Goal: Transaction & Acquisition: Download file/media

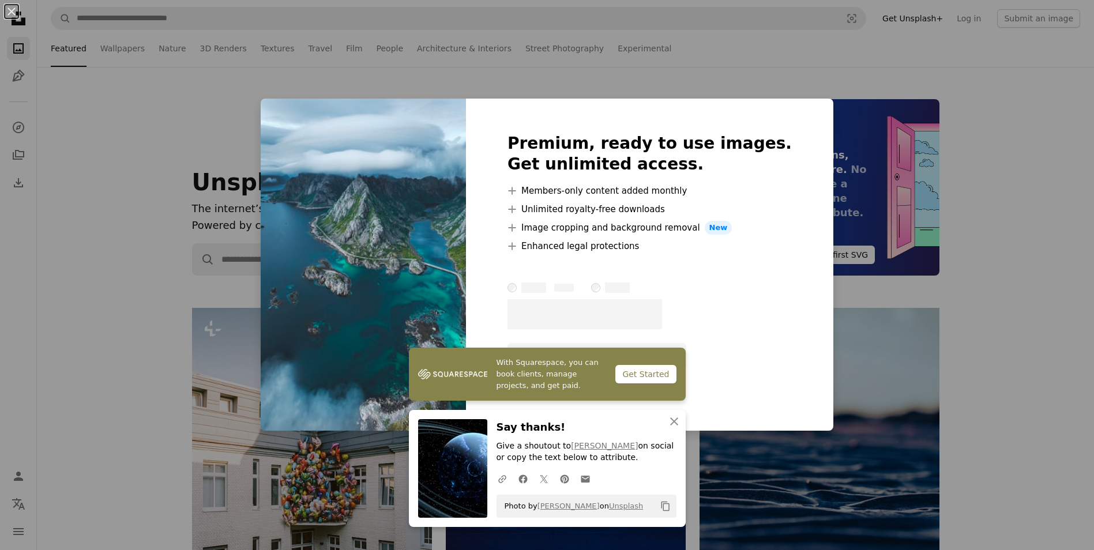
scroll to position [1500, 0]
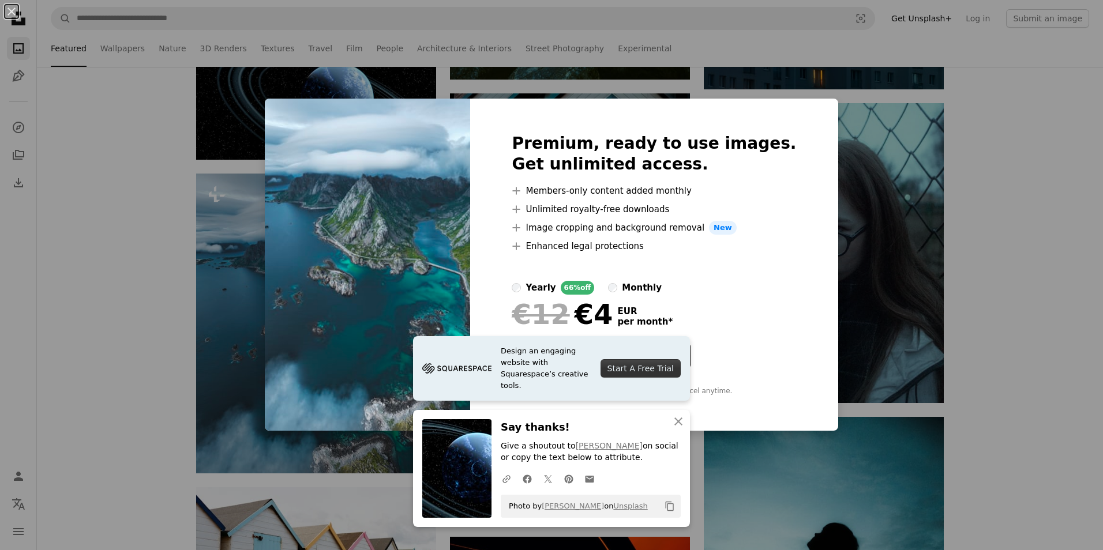
click at [1094, 264] on html "A X shape Unsplash uses cookies and similar technologies to secure our site, pr…" at bounding box center [551, 111] width 1103 height 3223
click at [681, 423] on icon "An X shape" at bounding box center [679, 422] width 14 height 14
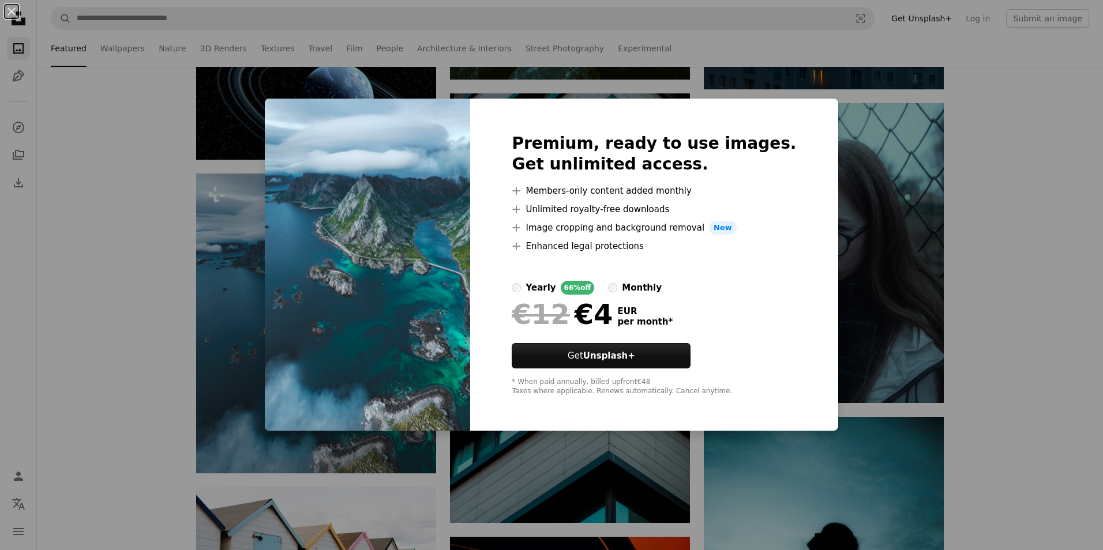
click at [160, 434] on div "An X shape Premium, ready to use images. Get unlimited access. A plus sign Memb…" at bounding box center [551, 275] width 1103 height 550
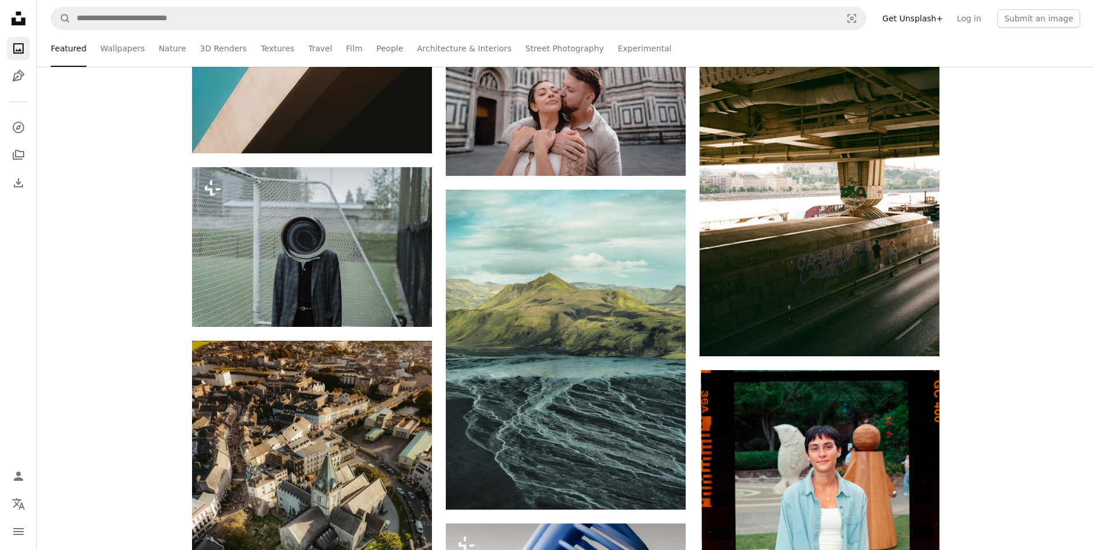
scroll to position [2573, 0]
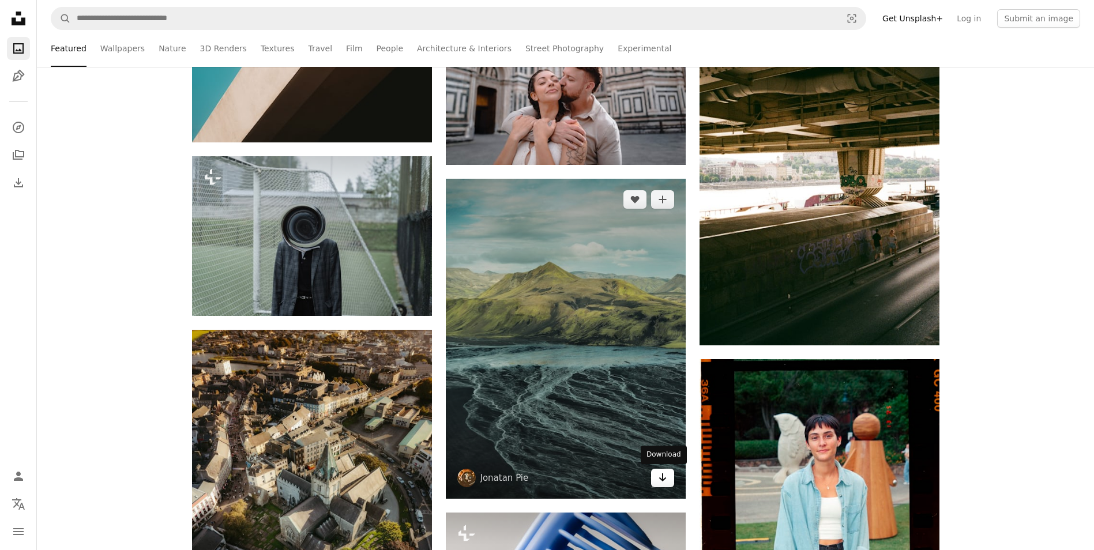
click at [663, 482] on icon "Arrow pointing down" at bounding box center [662, 478] width 9 height 14
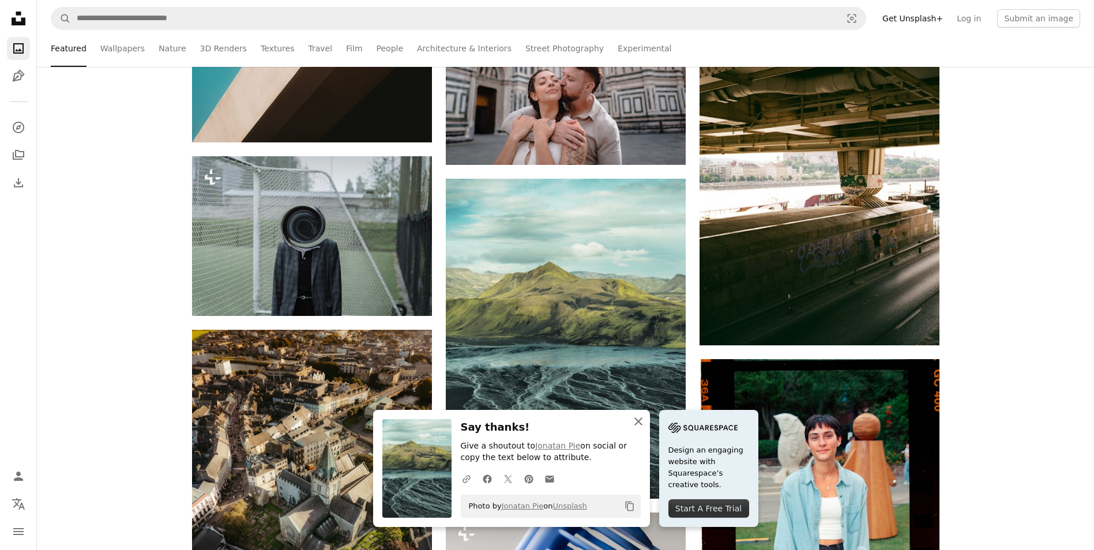
click at [640, 423] on icon "button" at bounding box center [639, 422] width 8 height 8
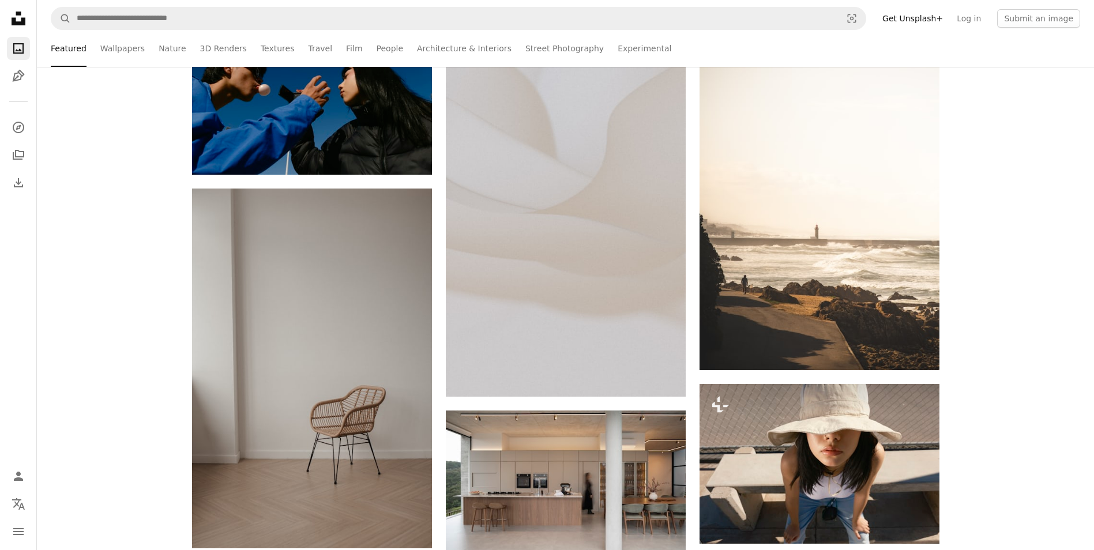
scroll to position [3484, 0]
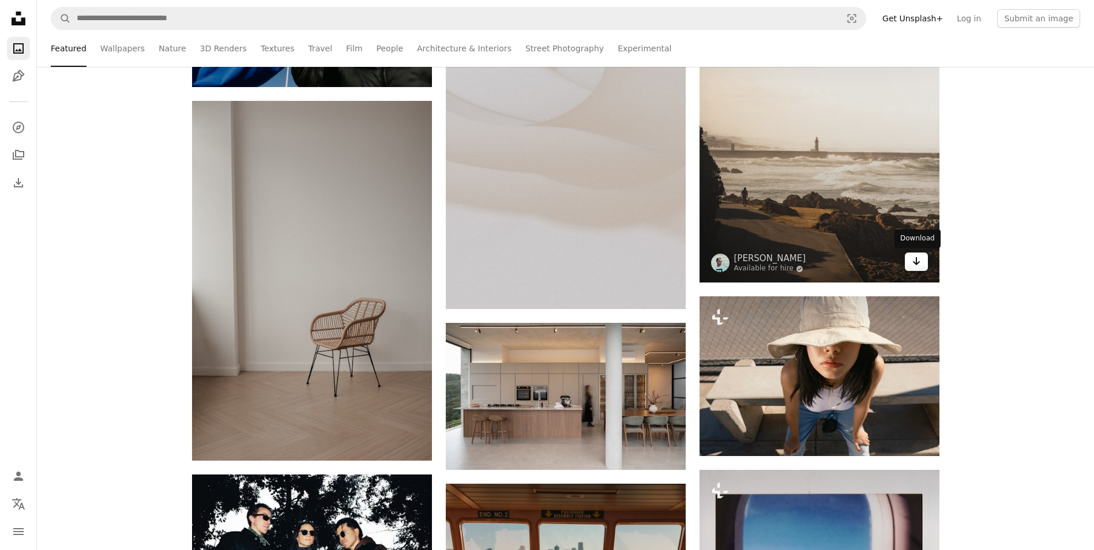
click at [925, 264] on link "Arrow pointing down" at bounding box center [916, 262] width 23 height 18
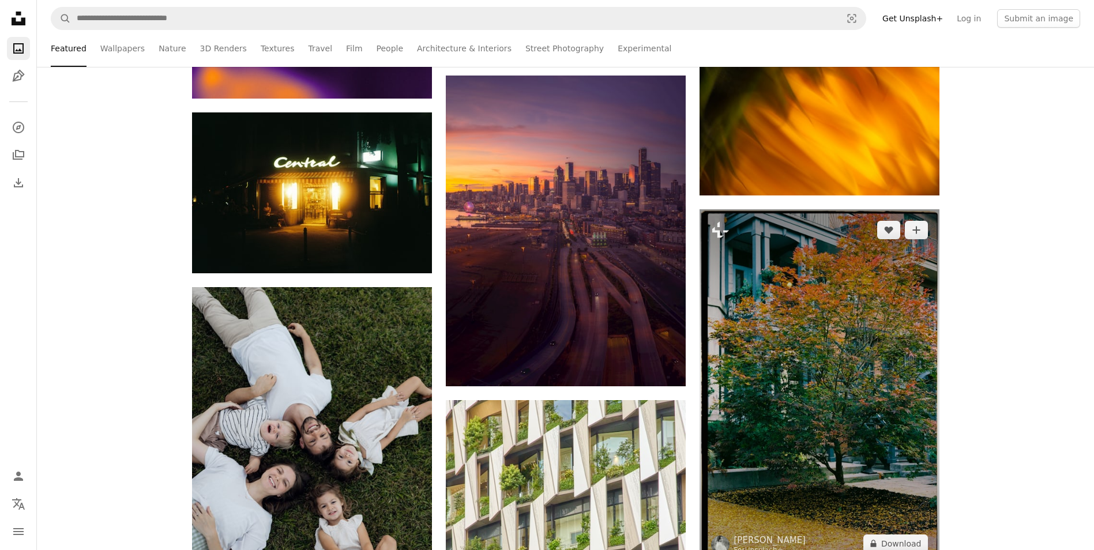
scroll to position [4950, 0]
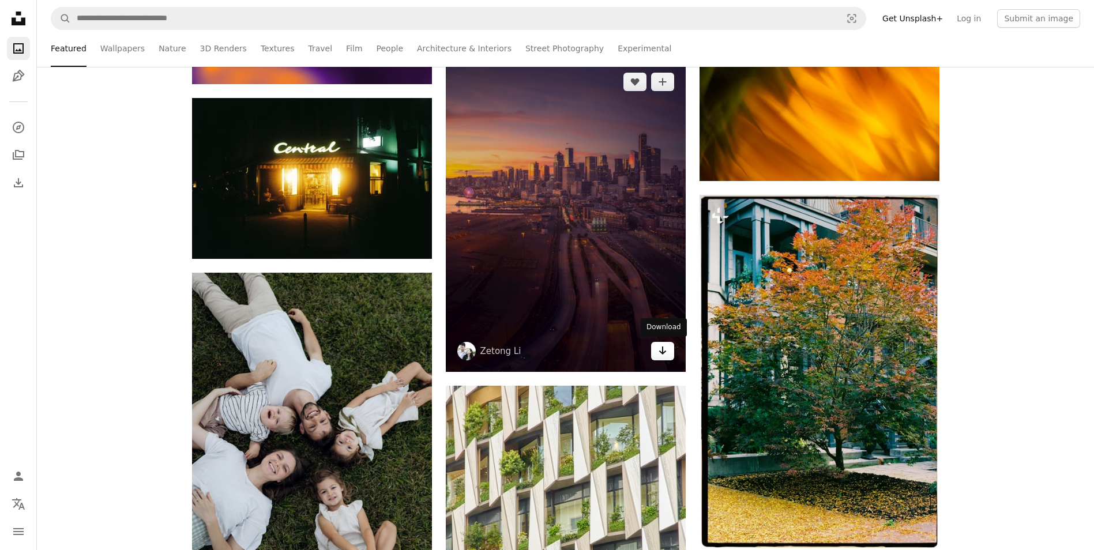
click at [661, 353] on icon "Arrow pointing down" at bounding box center [662, 351] width 9 height 14
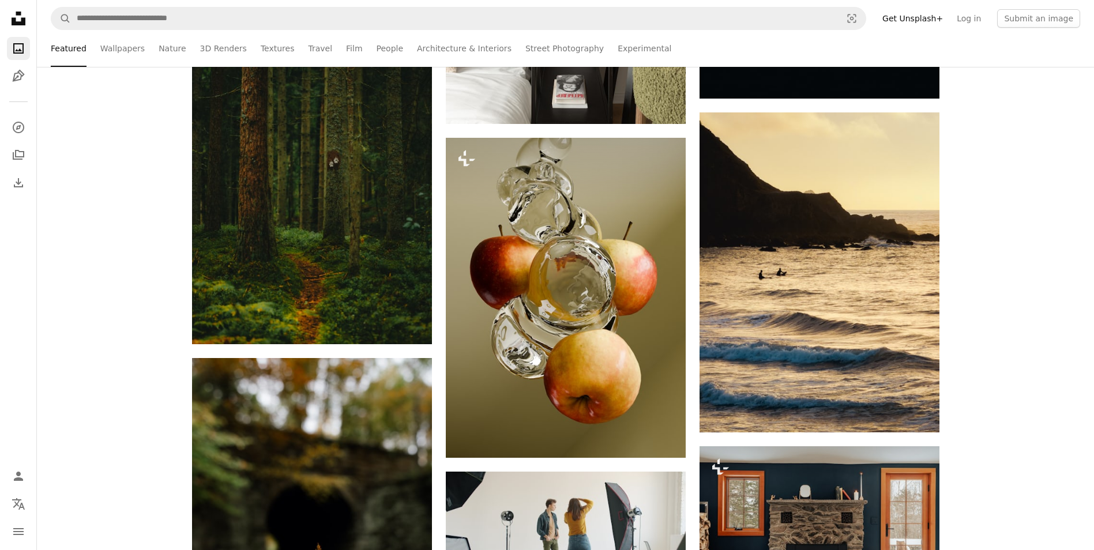
scroll to position [5963, 0]
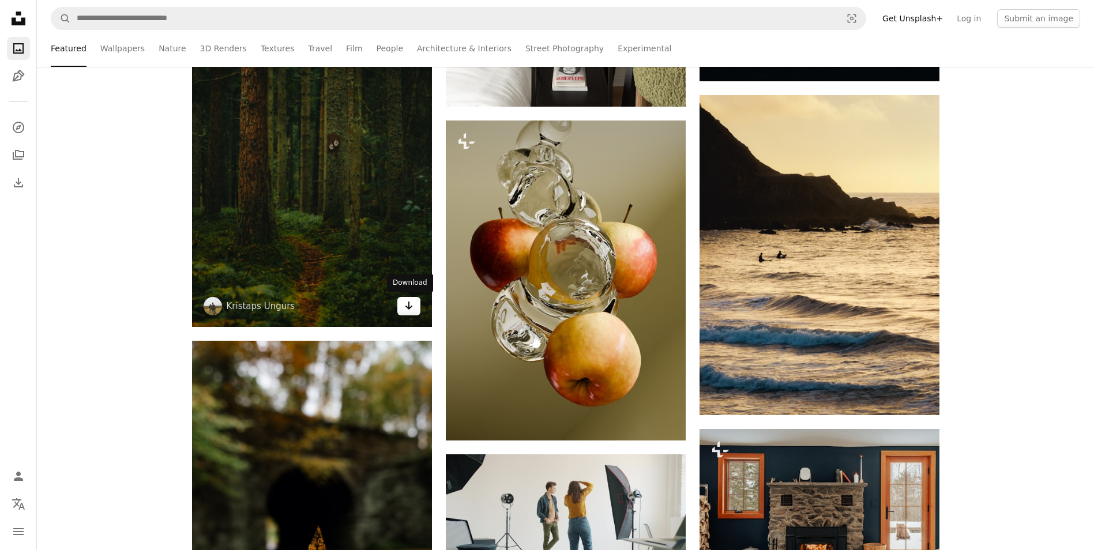
click at [408, 310] on icon "Arrow pointing down" at bounding box center [408, 306] width 9 height 14
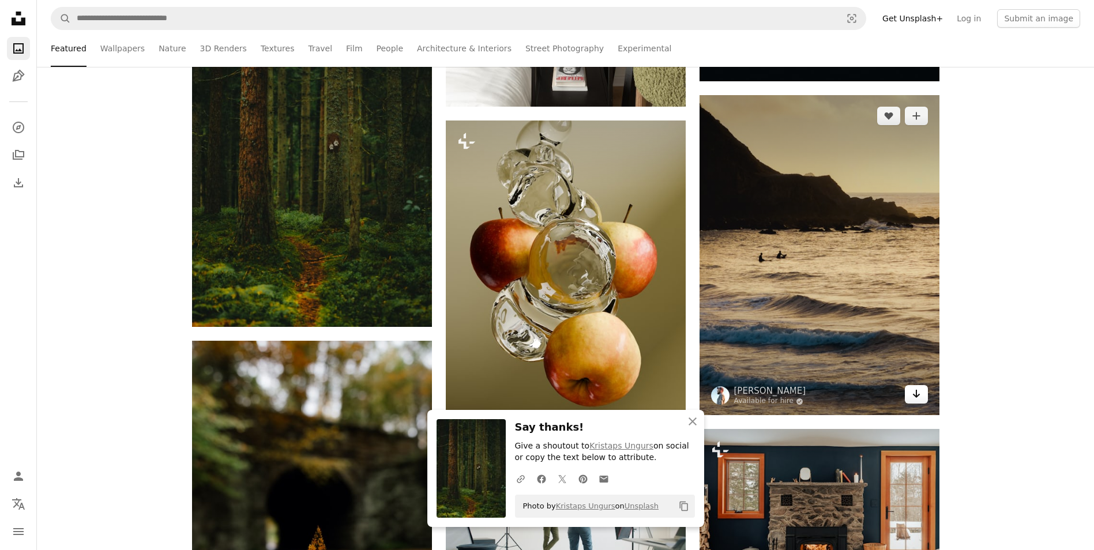
click at [918, 398] on icon "Arrow pointing down" at bounding box center [916, 394] width 9 height 14
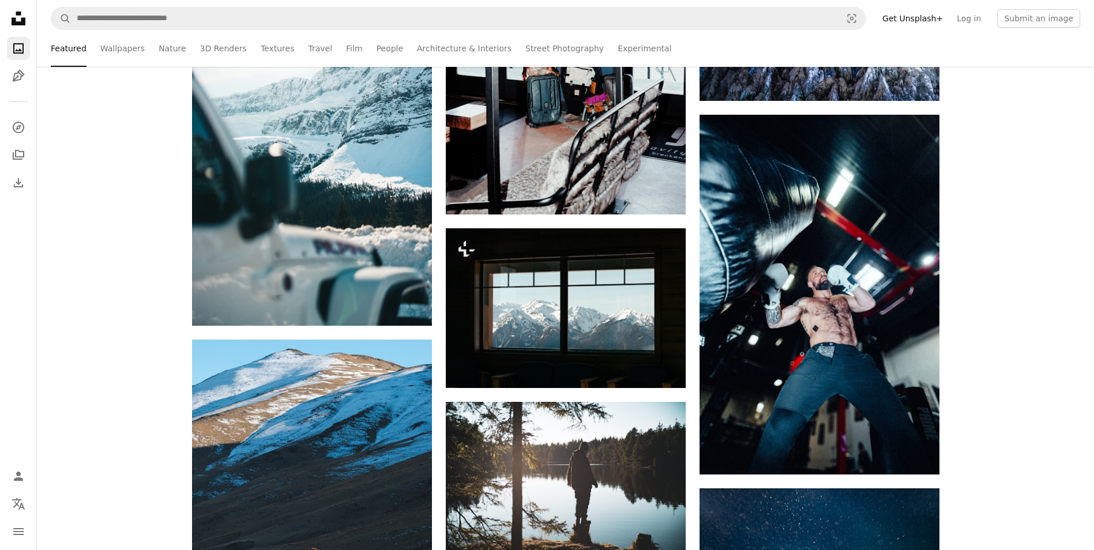
scroll to position [7017, 0]
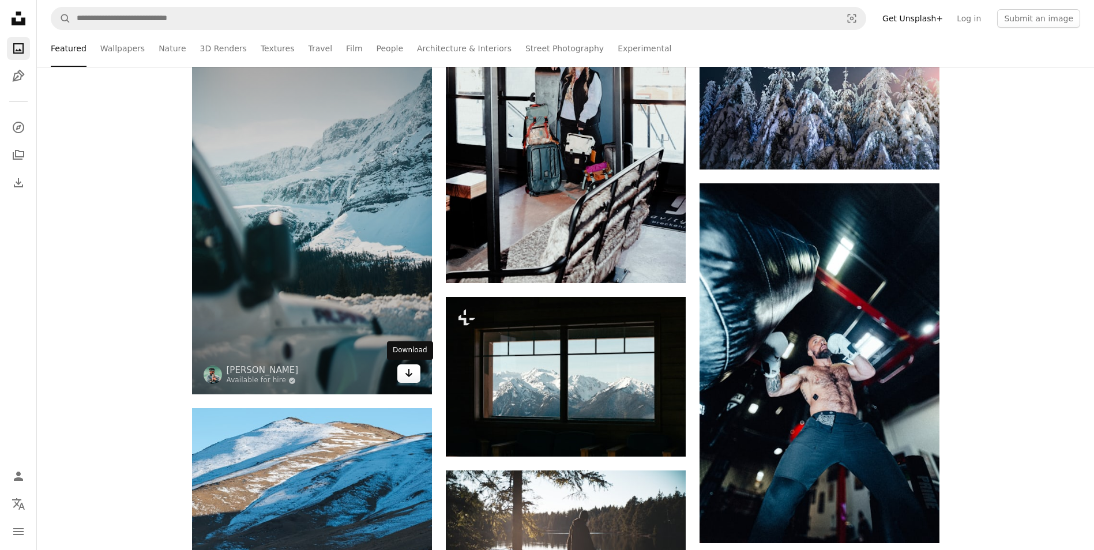
click at [407, 377] on icon "Arrow pointing down" at bounding box center [408, 373] width 9 height 14
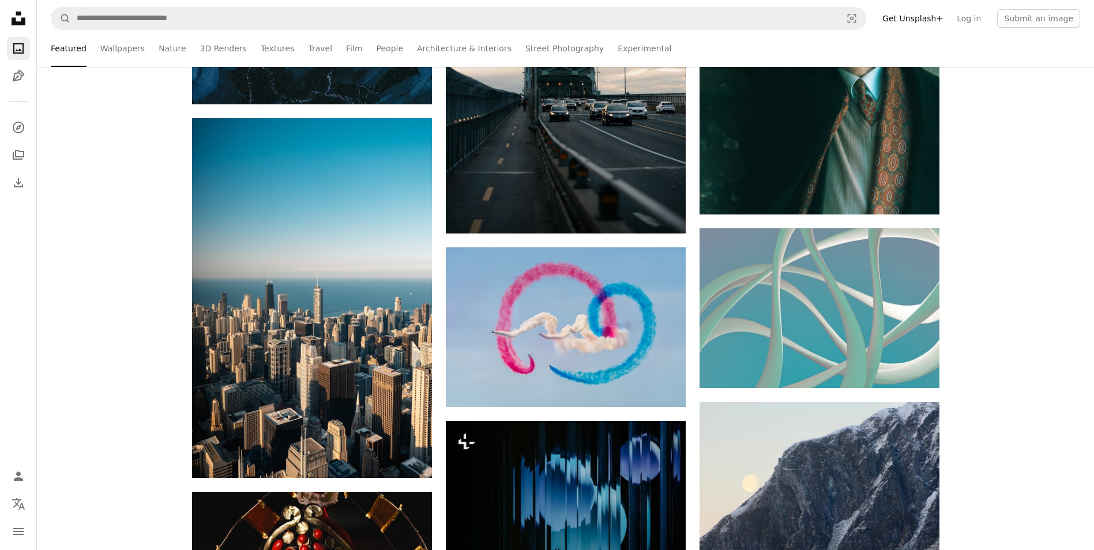
scroll to position [8425, 0]
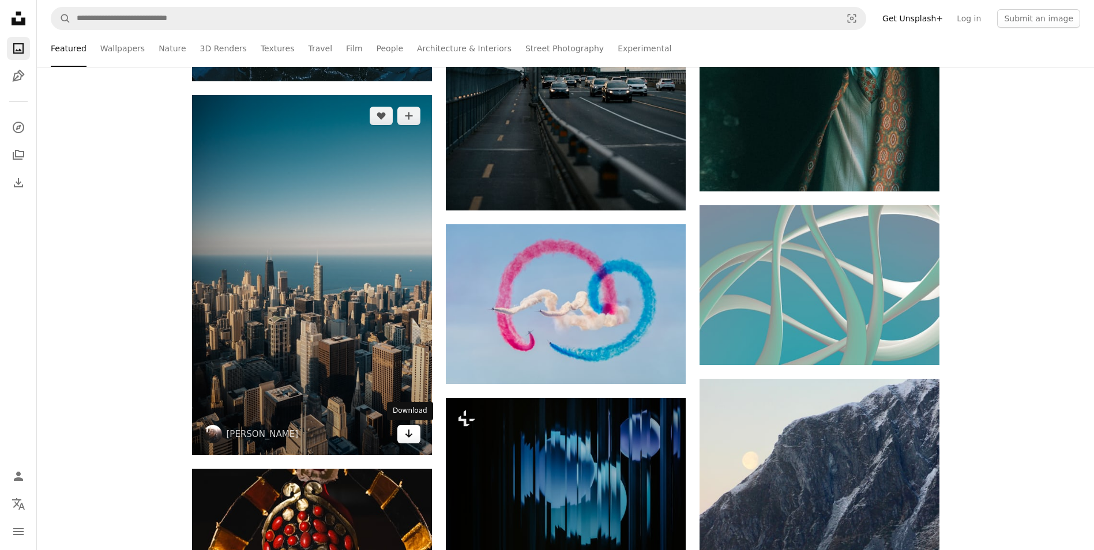
click at [410, 434] on icon "Arrow pointing down" at bounding box center [408, 434] width 9 height 14
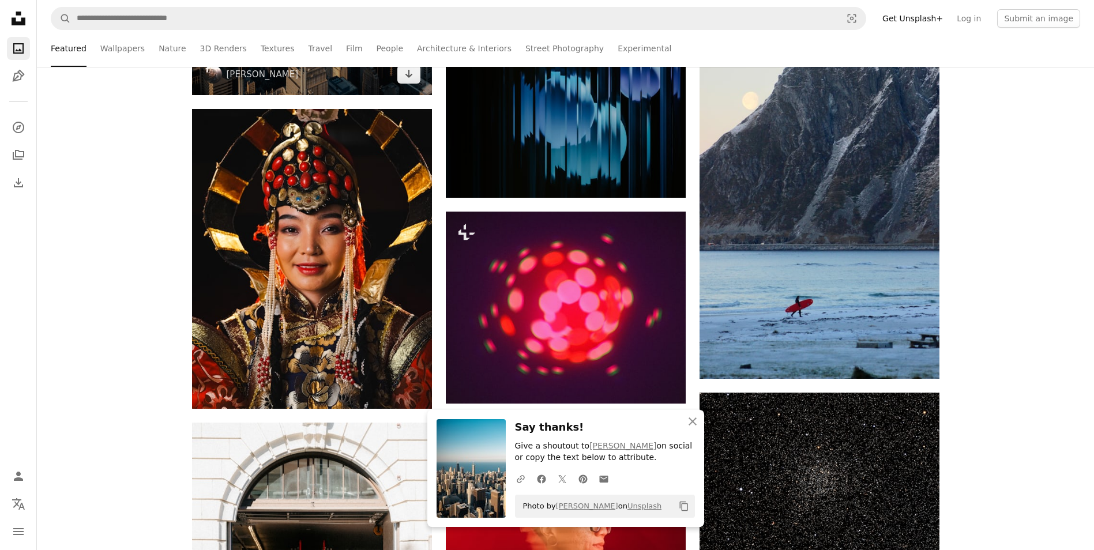
scroll to position [8798, 0]
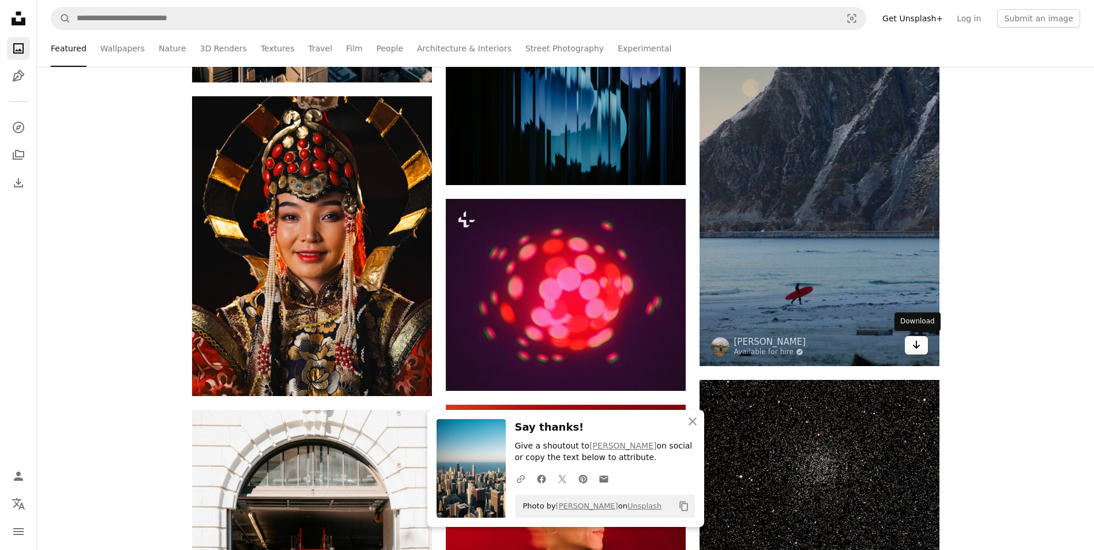
click at [917, 350] on icon "Arrow pointing down" at bounding box center [916, 345] width 9 height 14
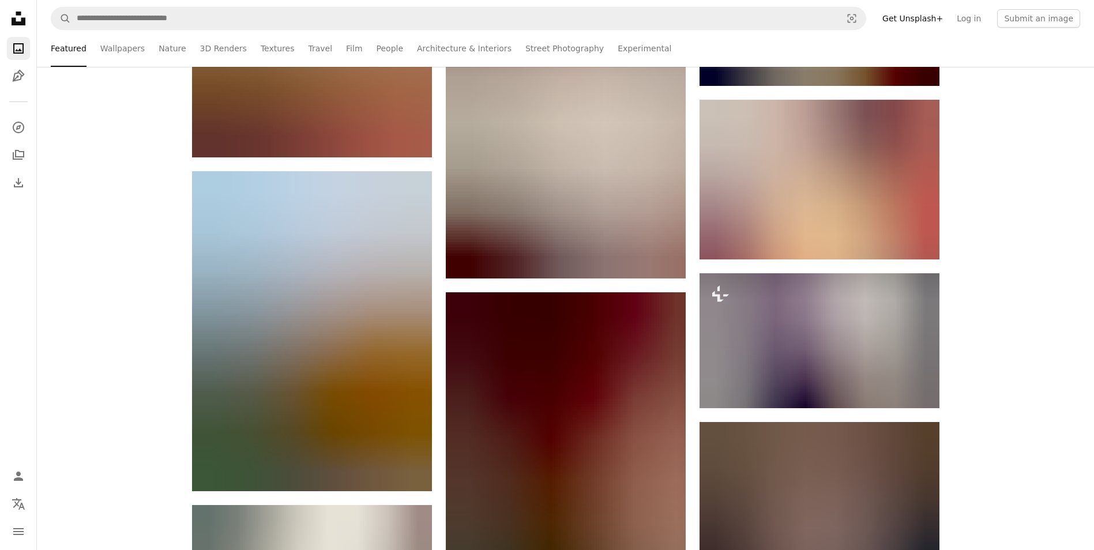
scroll to position [9849, 0]
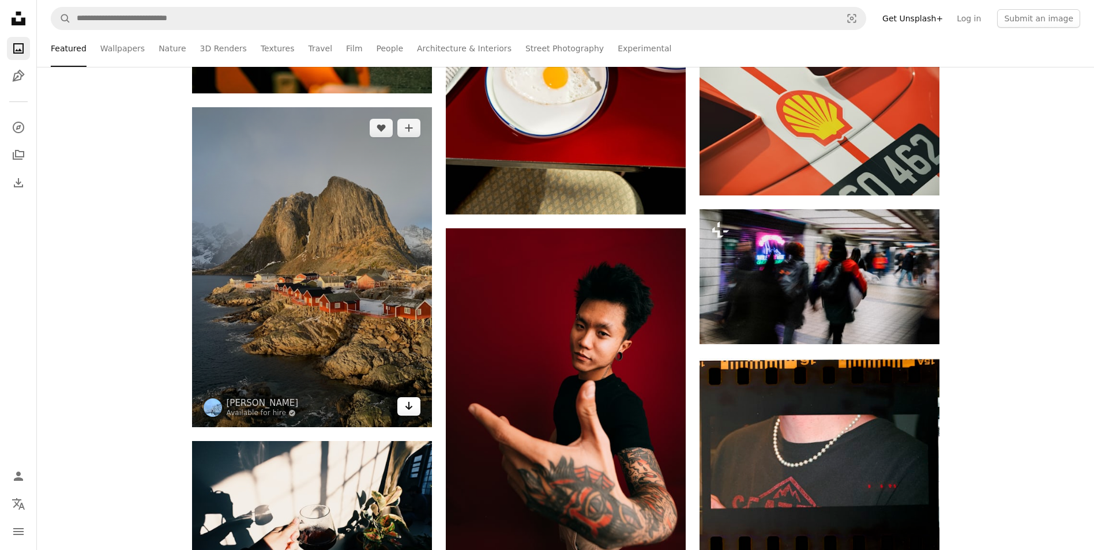
click at [414, 402] on link "Arrow pointing down" at bounding box center [409, 407] width 23 height 18
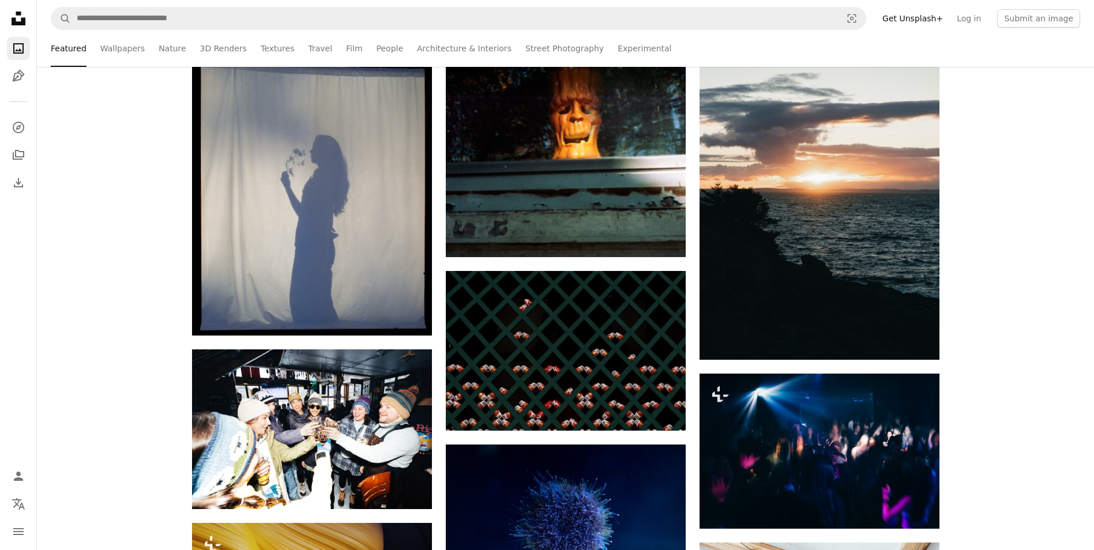
scroll to position [11350, 0]
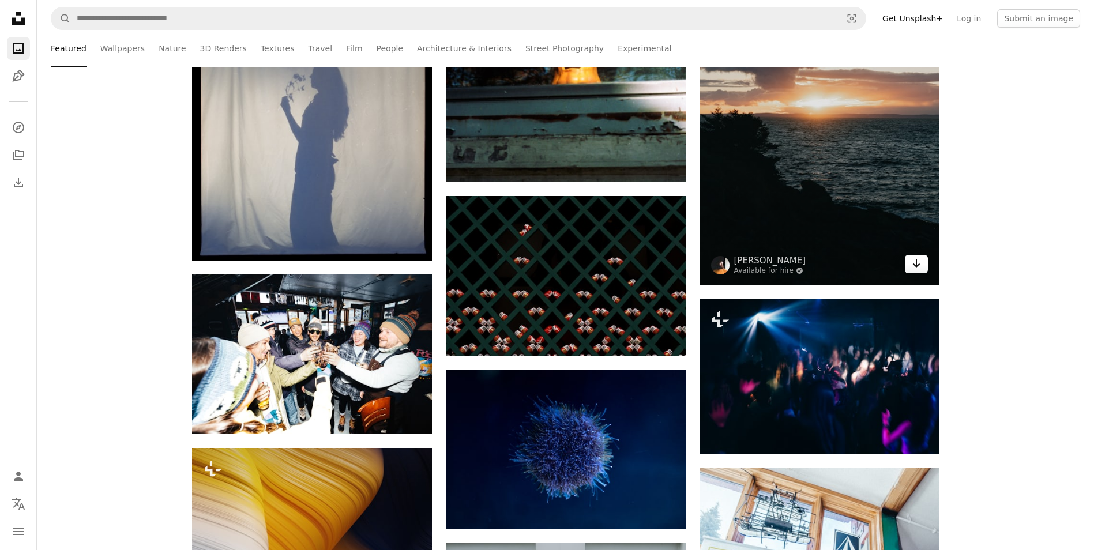
click at [920, 266] on icon "Arrow pointing down" at bounding box center [916, 264] width 9 height 14
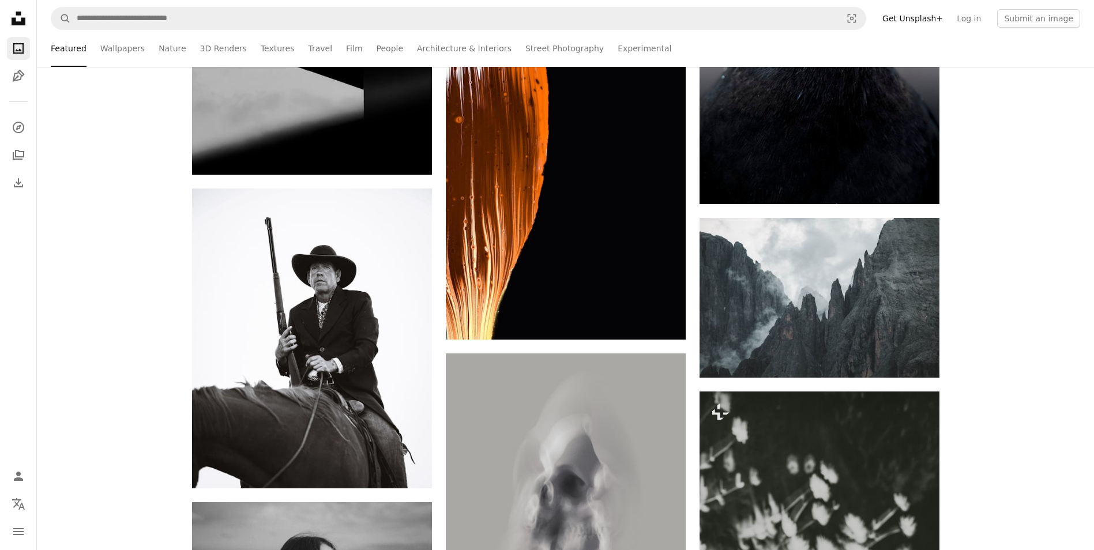
scroll to position [12318, 0]
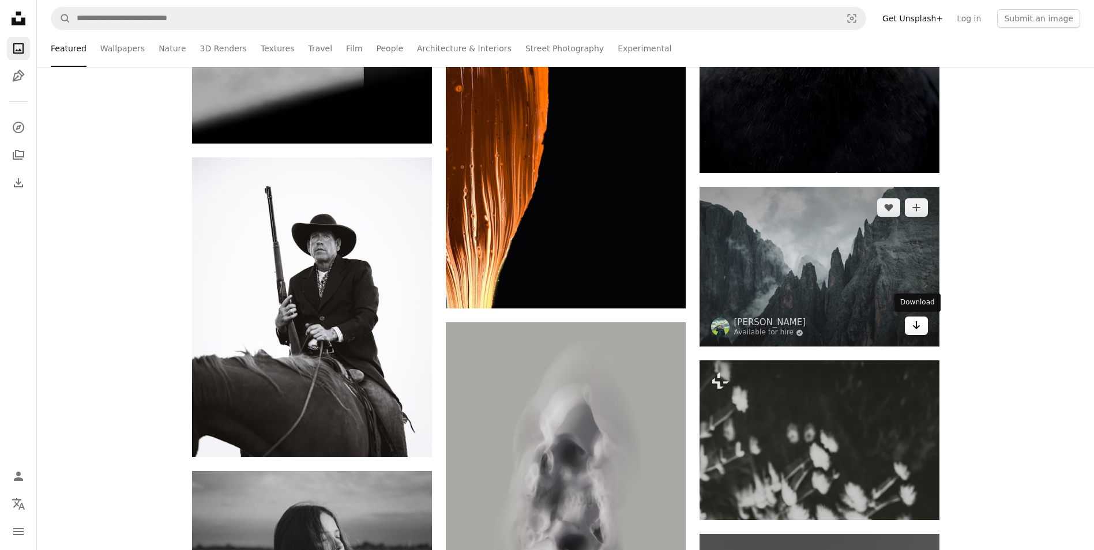
click at [917, 330] on icon "Arrow pointing down" at bounding box center [916, 325] width 9 height 14
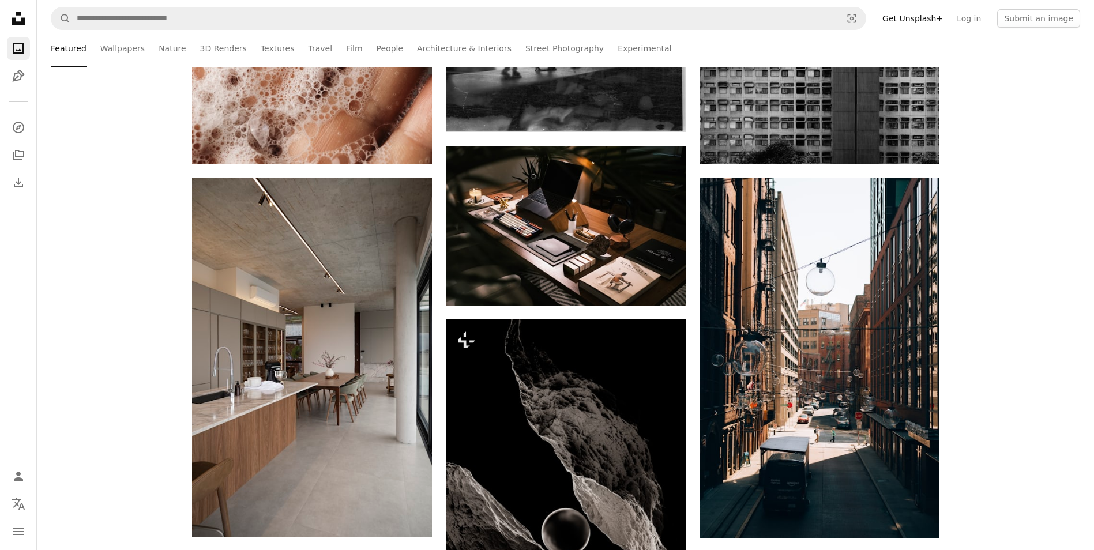
scroll to position [14088, 0]
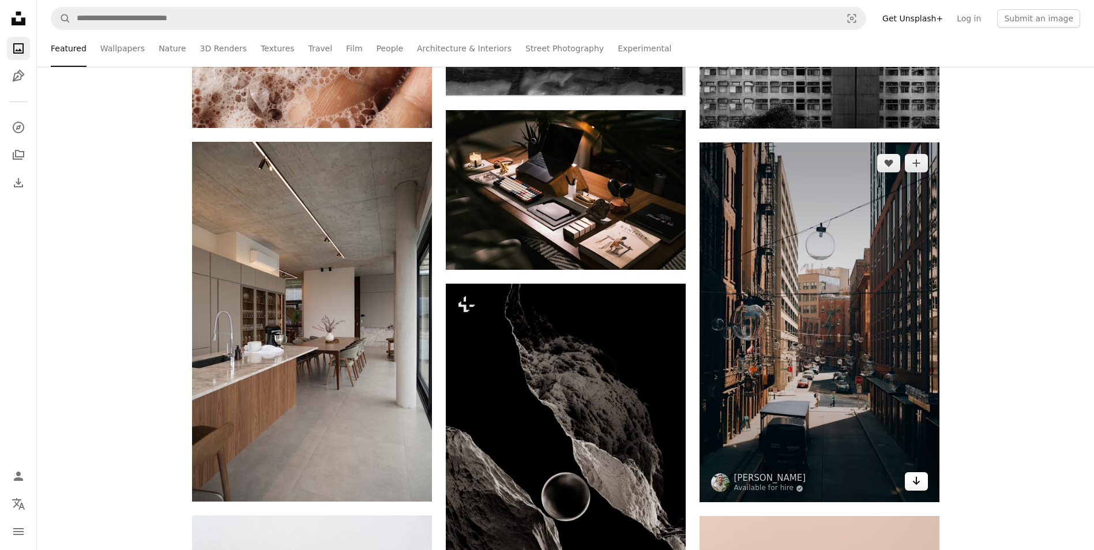
click at [921, 479] on icon "Arrow pointing down" at bounding box center [916, 481] width 9 height 14
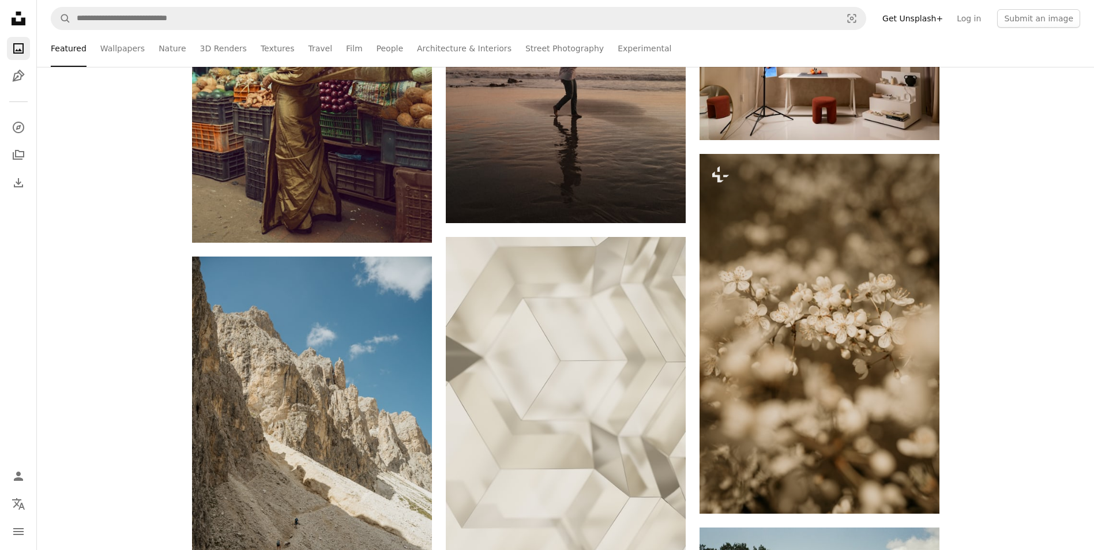
scroll to position [15792, 0]
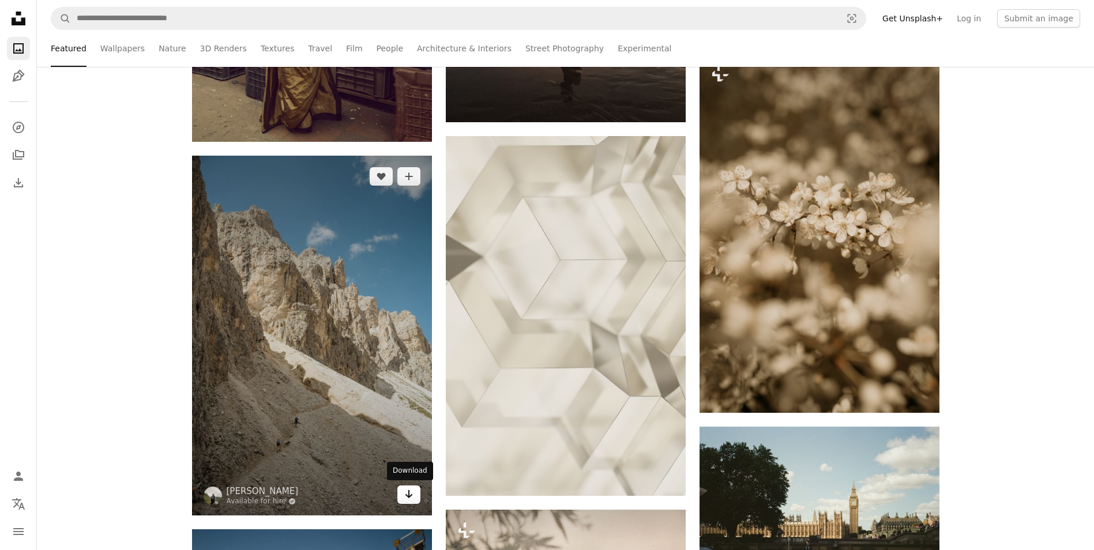
click at [412, 500] on icon "Arrow pointing down" at bounding box center [408, 495] width 9 height 14
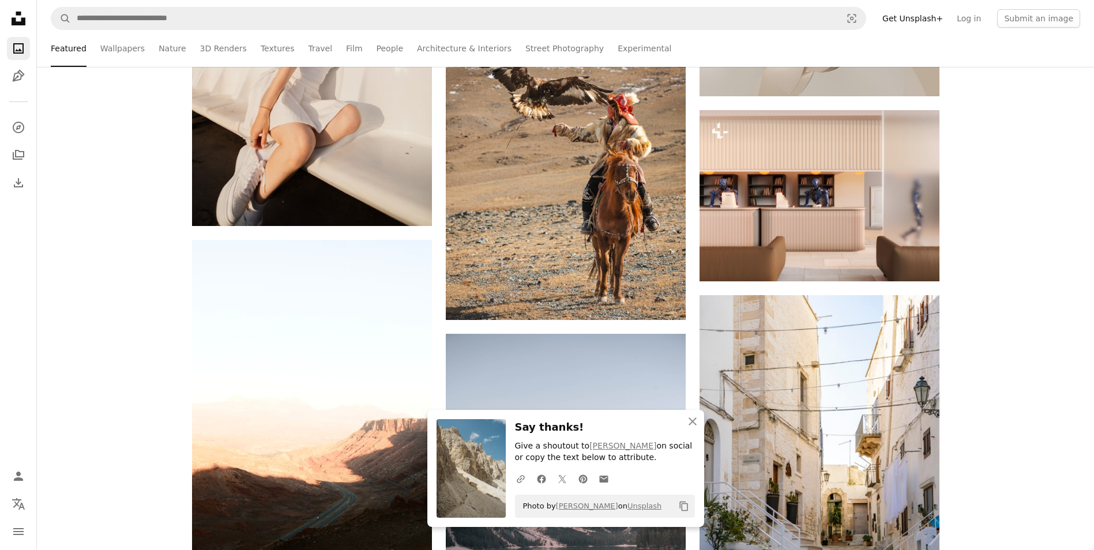
scroll to position [16415, 0]
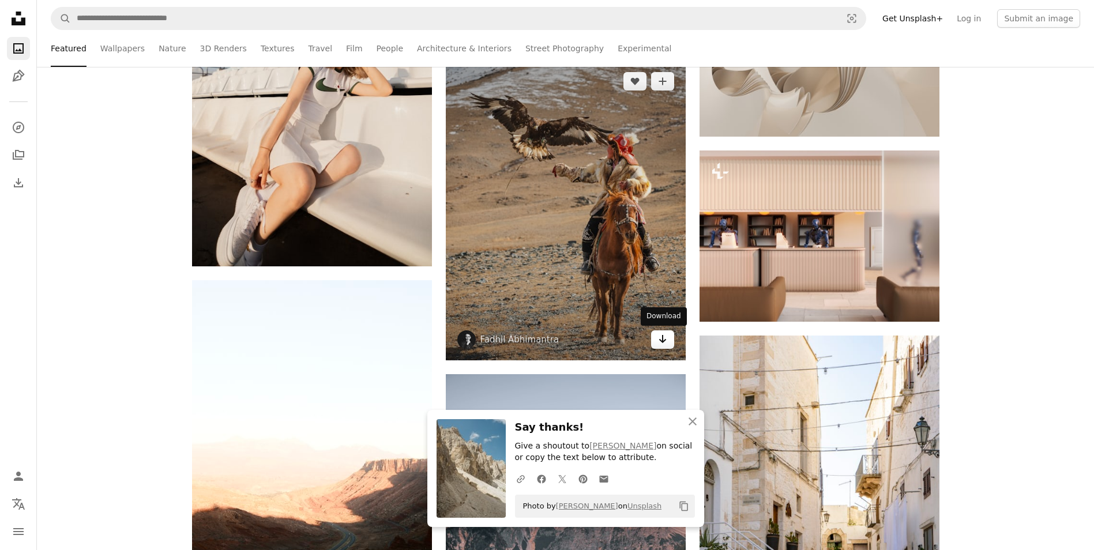
click at [663, 347] on link "Arrow pointing down" at bounding box center [662, 340] width 23 height 18
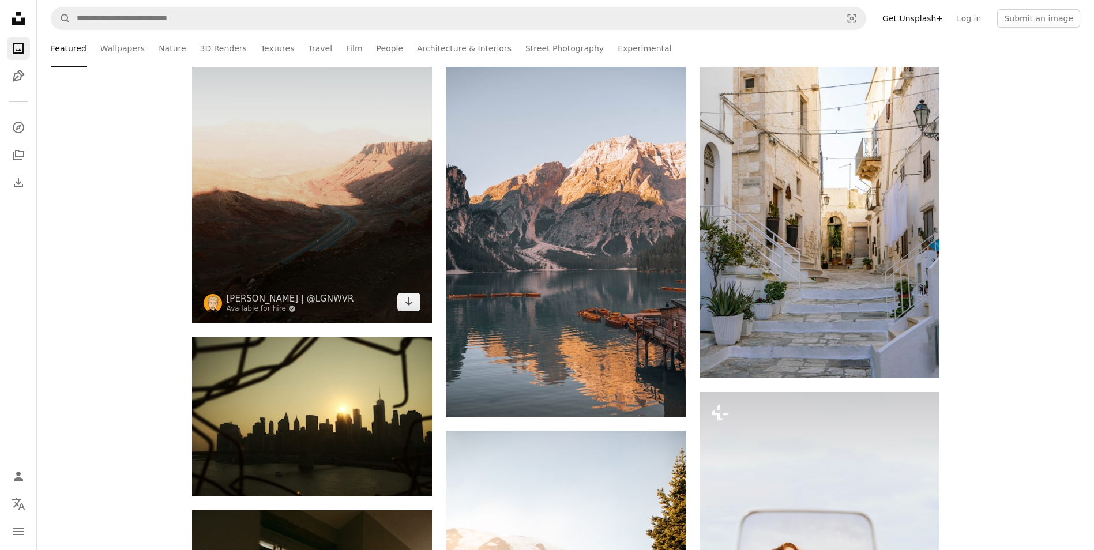
scroll to position [16761, 0]
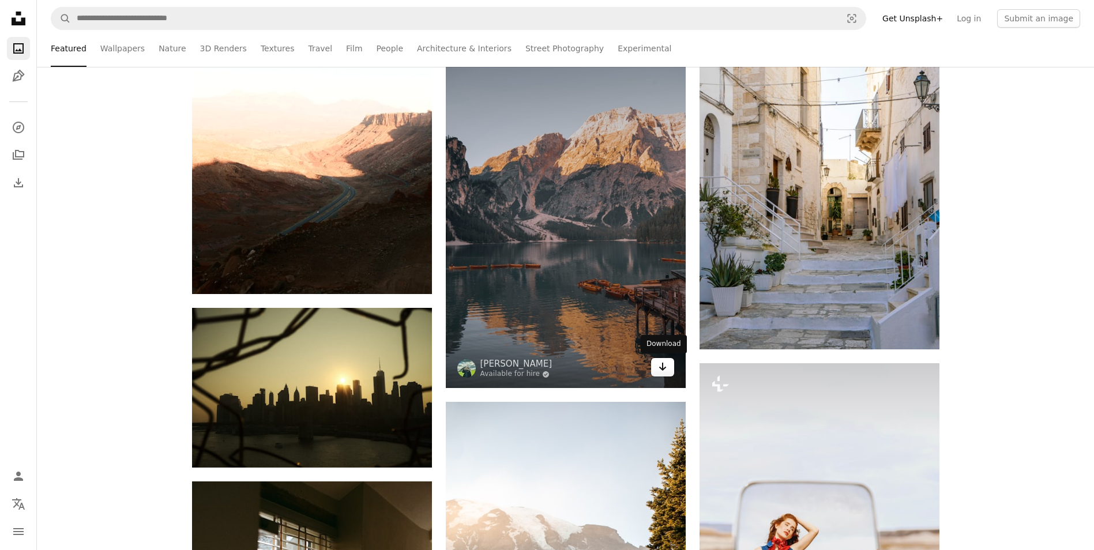
click at [655, 368] on link "Arrow pointing down" at bounding box center [662, 367] width 23 height 18
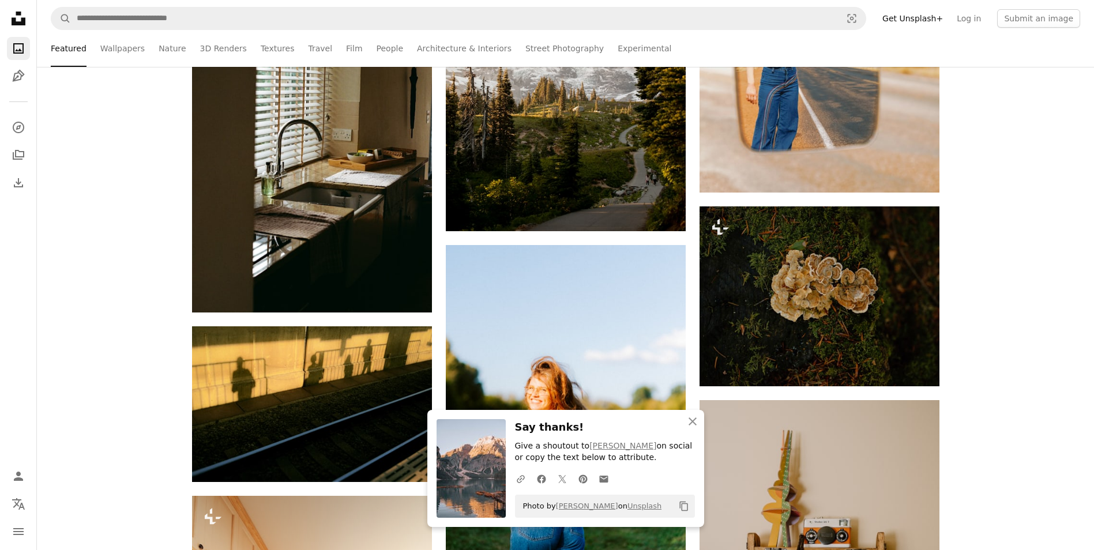
scroll to position [17228, 0]
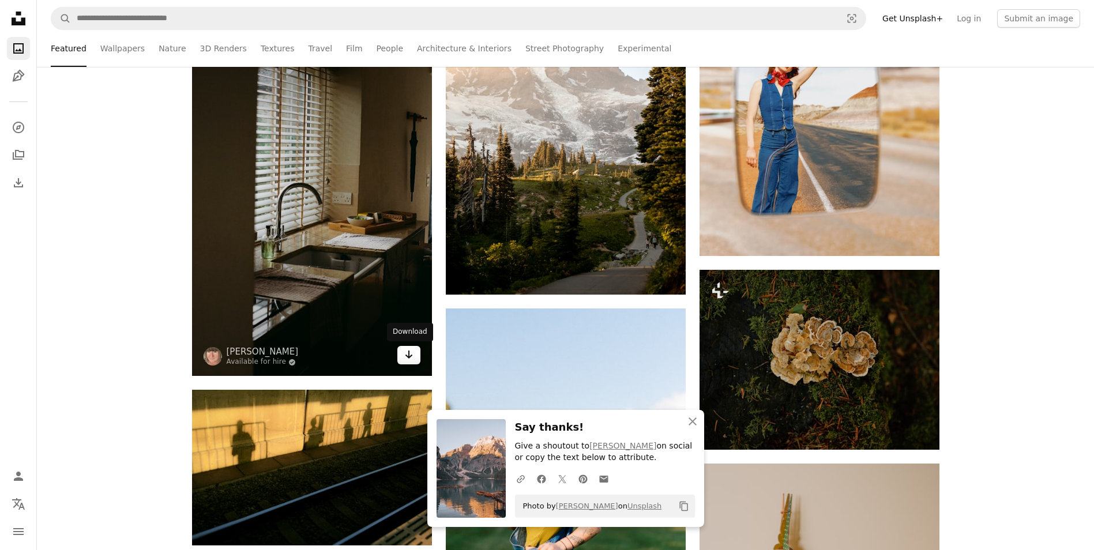
click at [408, 358] on icon "Arrow pointing down" at bounding box center [408, 355] width 9 height 14
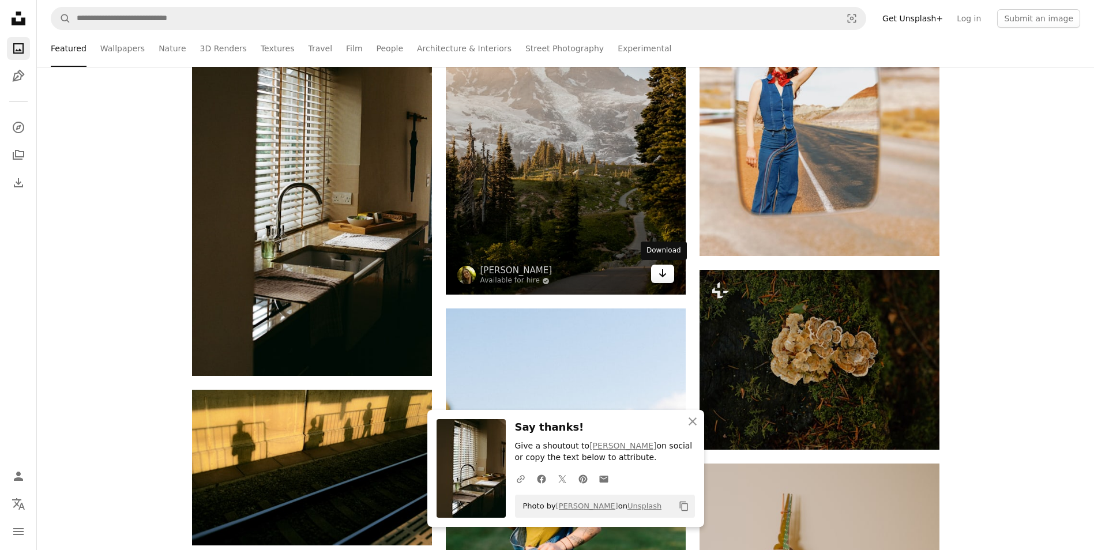
click at [666, 278] on icon "Arrow pointing down" at bounding box center [662, 274] width 9 height 14
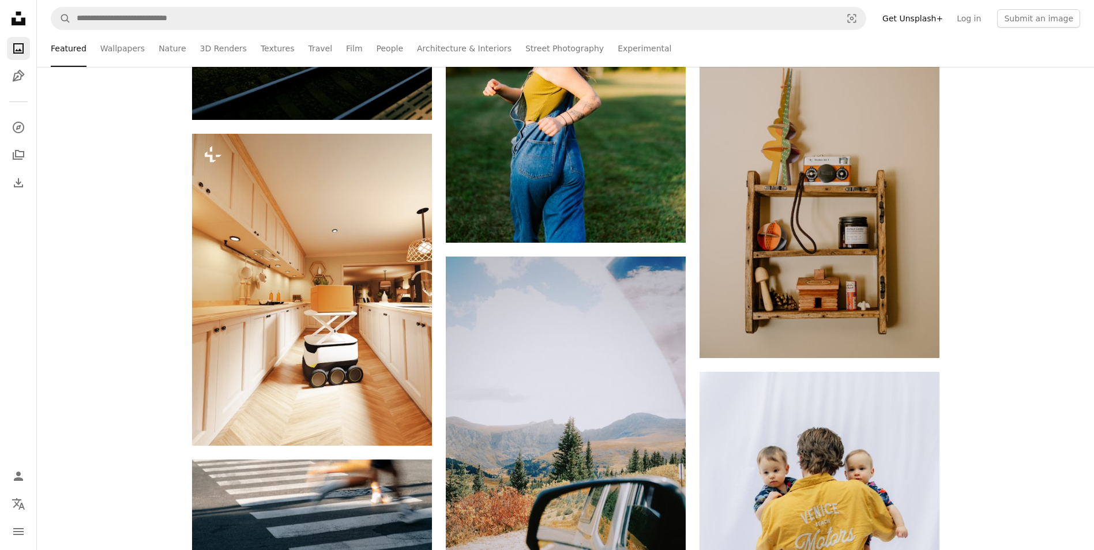
scroll to position [17959, 0]
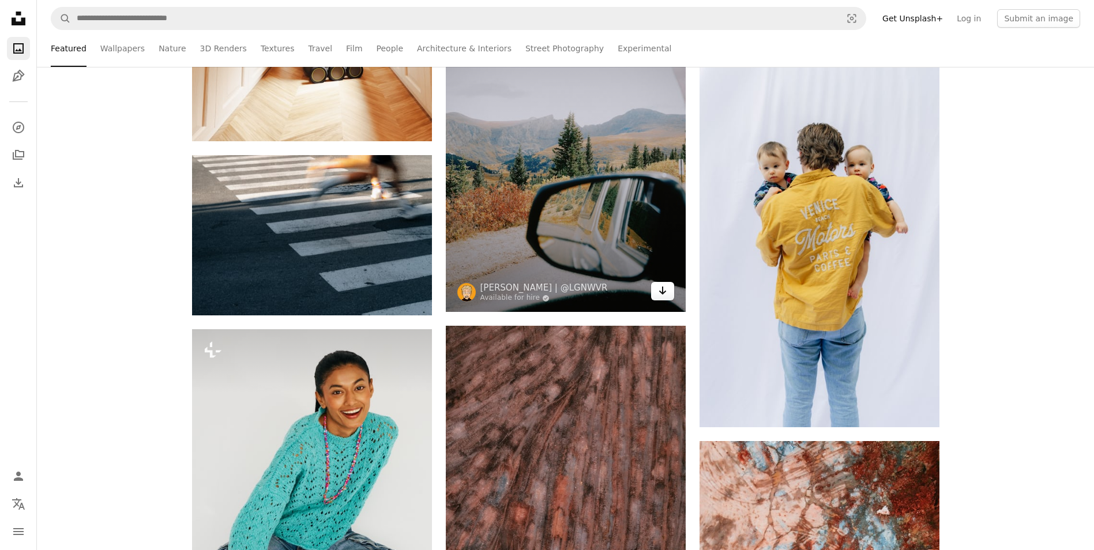
click at [667, 294] on icon "Arrow pointing down" at bounding box center [662, 291] width 9 height 14
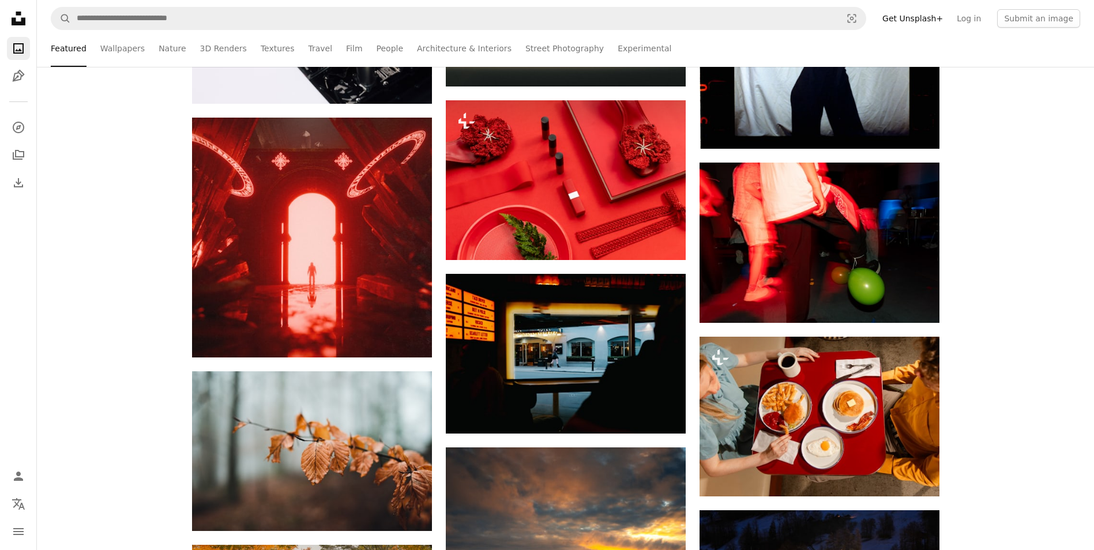
scroll to position [20959, 0]
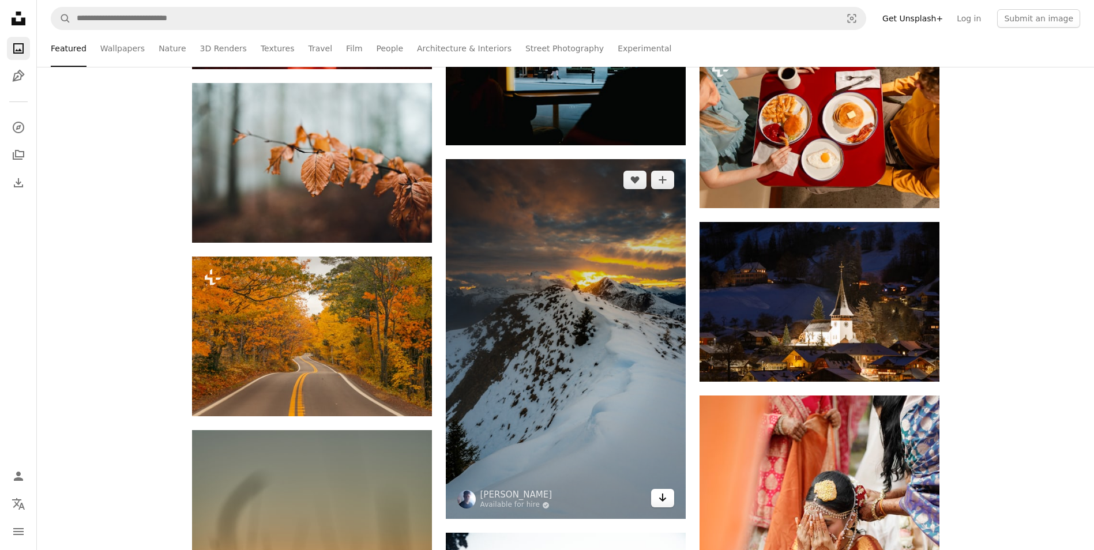
click at [660, 500] on icon "Arrow pointing down" at bounding box center [662, 498] width 9 height 14
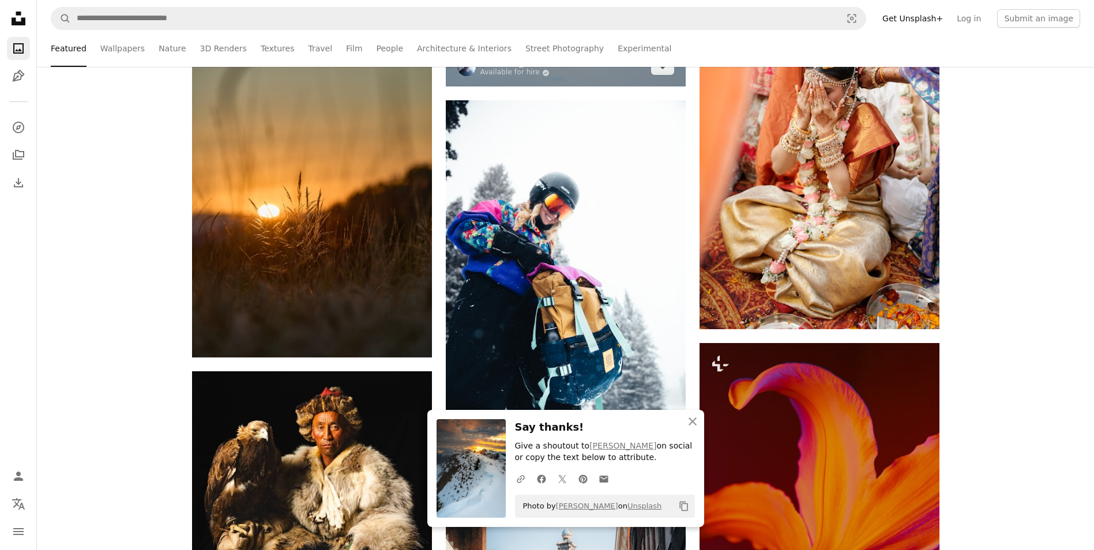
scroll to position [21442, 0]
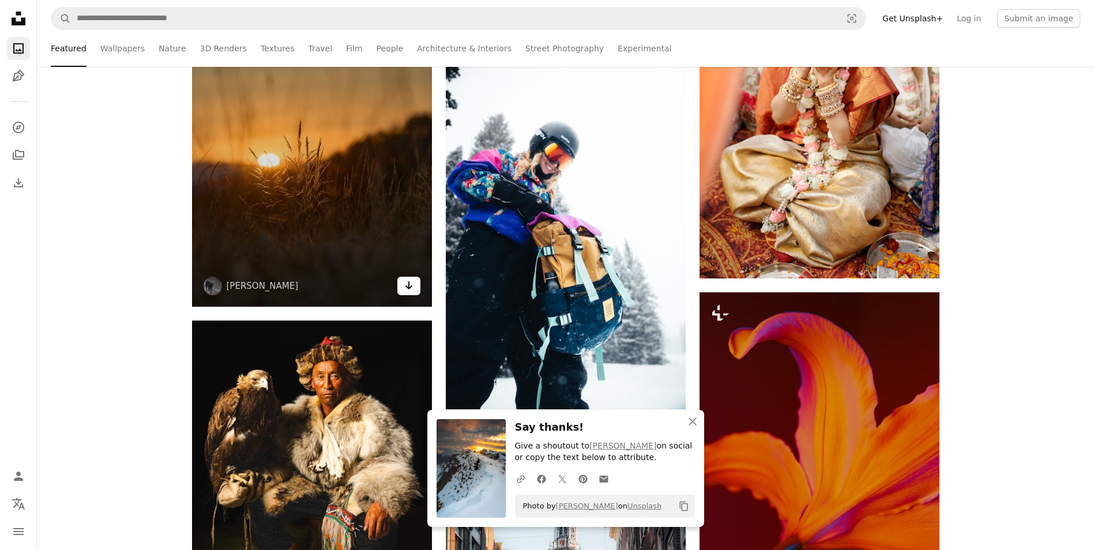
click at [414, 283] on link "Arrow pointing down" at bounding box center [409, 286] width 23 height 18
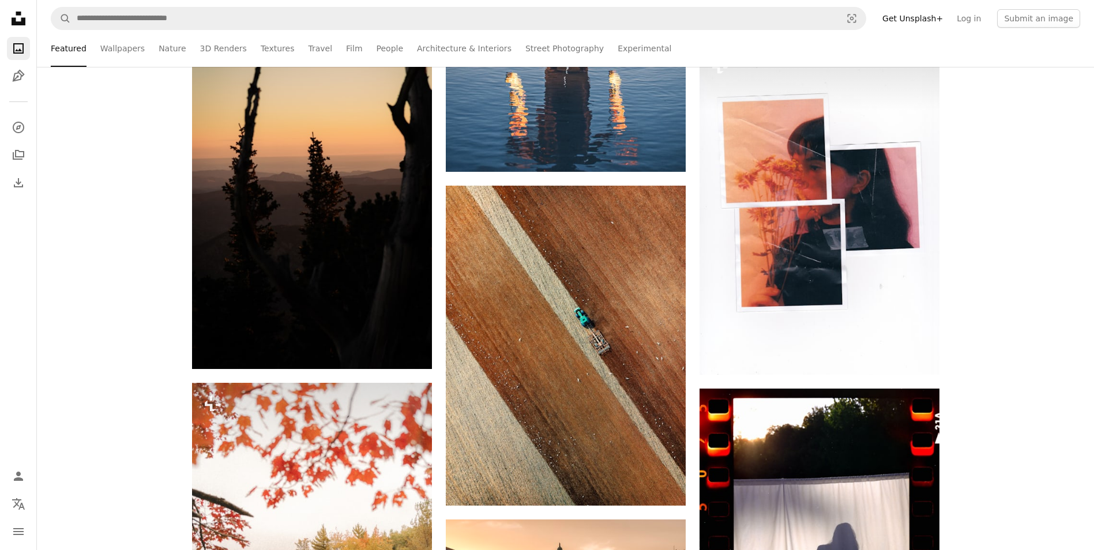
scroll to position [22455, 0]
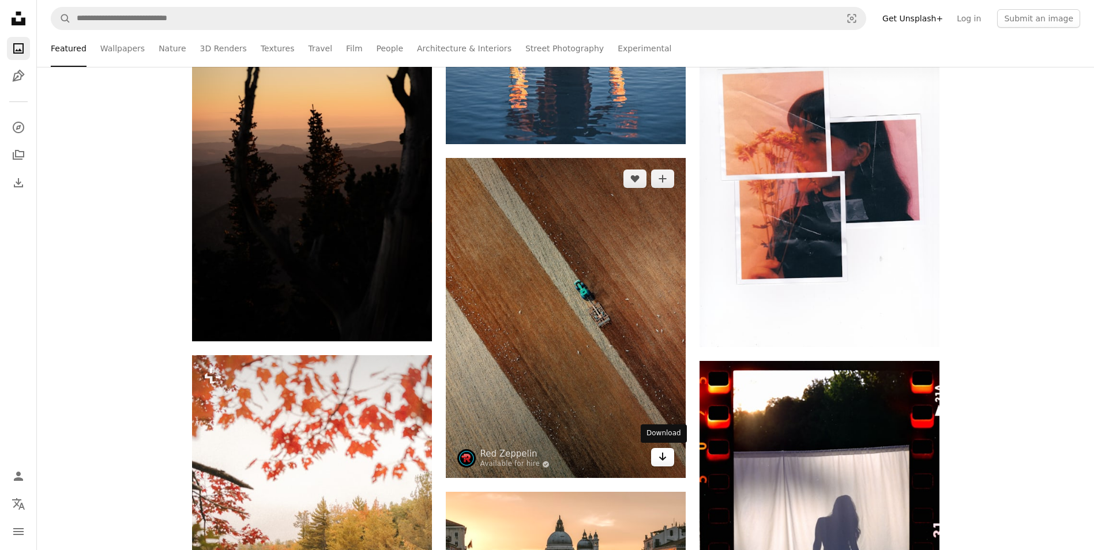
click at [664, 462] on icon "Arrow pointing down" at bounding box center [662, 457] width 9 height 14
